Goal: Task Accomplishment & Management: Complete application form

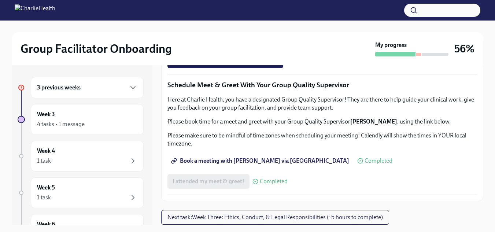
scroll to position [701, 0]
click at [128, 87] on icon "button" at bounding box center [132, 87] width 9 height 9
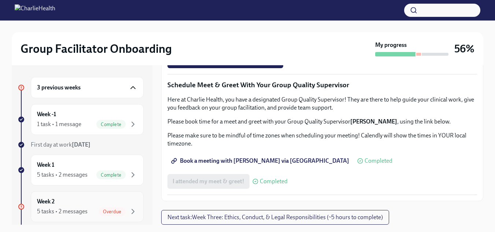
click at [110, 210] on span "Overdue" at bounding box center [111, 211] width 27 height 5
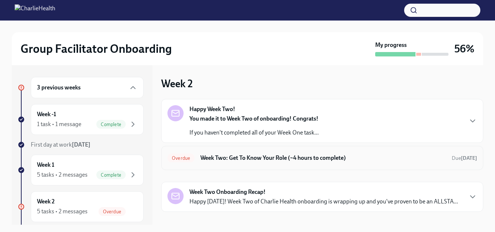
click at [333, 160] on h6 "Week Two: Get To Know Your Role (~4 hours to complete)" at bounding box center [322, 158] width 245 height 8
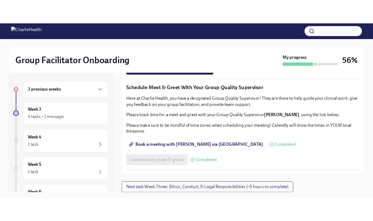
scroll to position [642, 0]
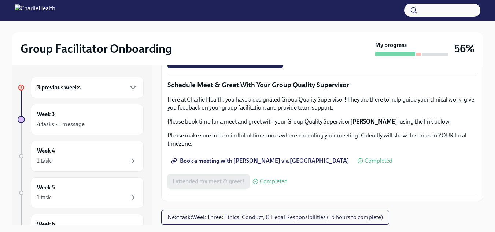
click at [208, 44] on span "Complete this form to schedule your observations" at bounding box center [238, 40] width 133 height 7
